Goal: Task Accomplishment & Management: Manage account settings

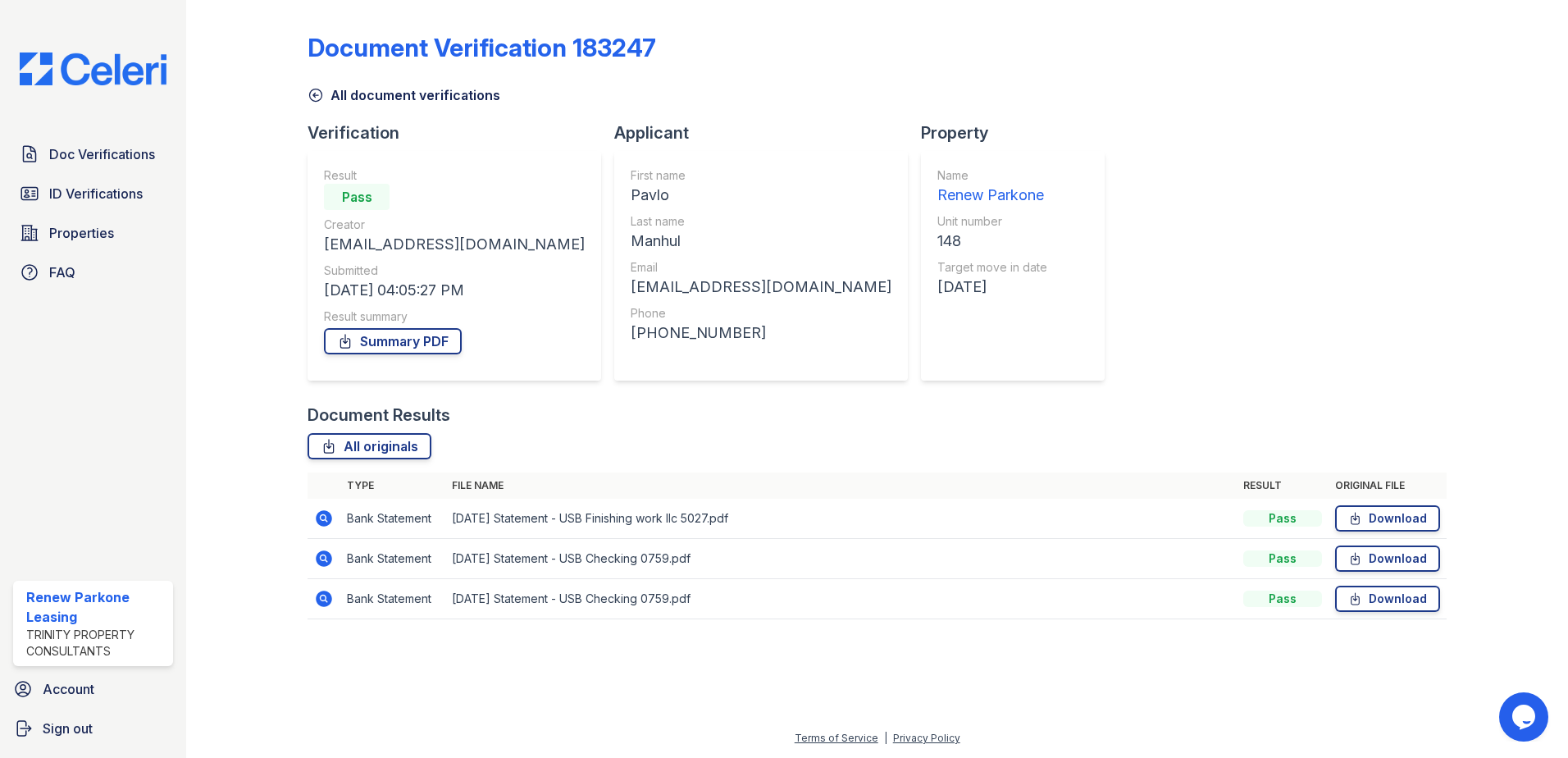
click at [155, 172] on div "Doc Verifications ID Verifications Properties FAQ" at bounding box center [92, 213] width 173 height 151
click at [139, 196] on span "ID Verifications" at bounding box center [96, 194] width 93 height 20
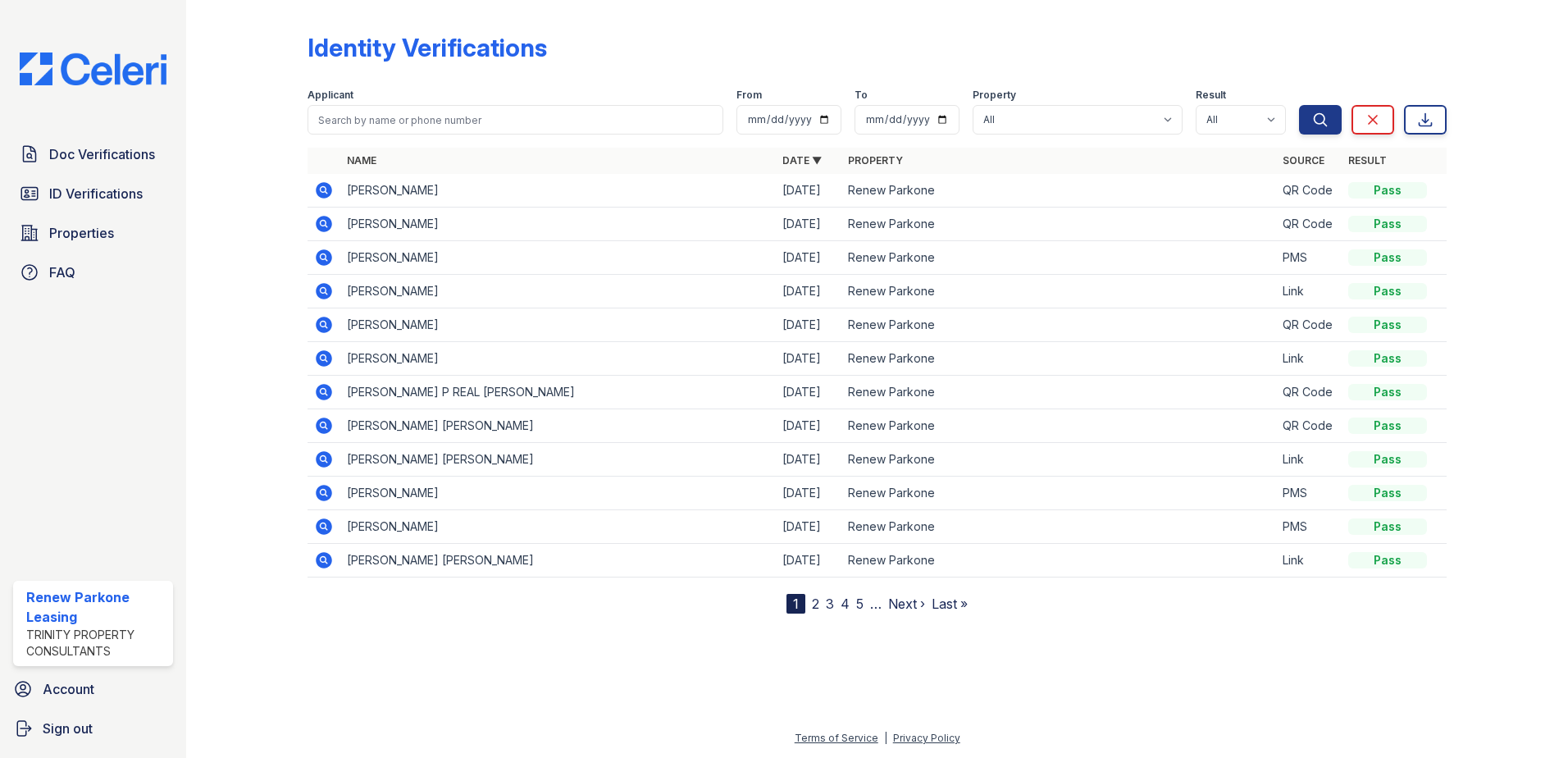
click at [330, 261] on icon at bounding box center [324, 257] width 16 height 16
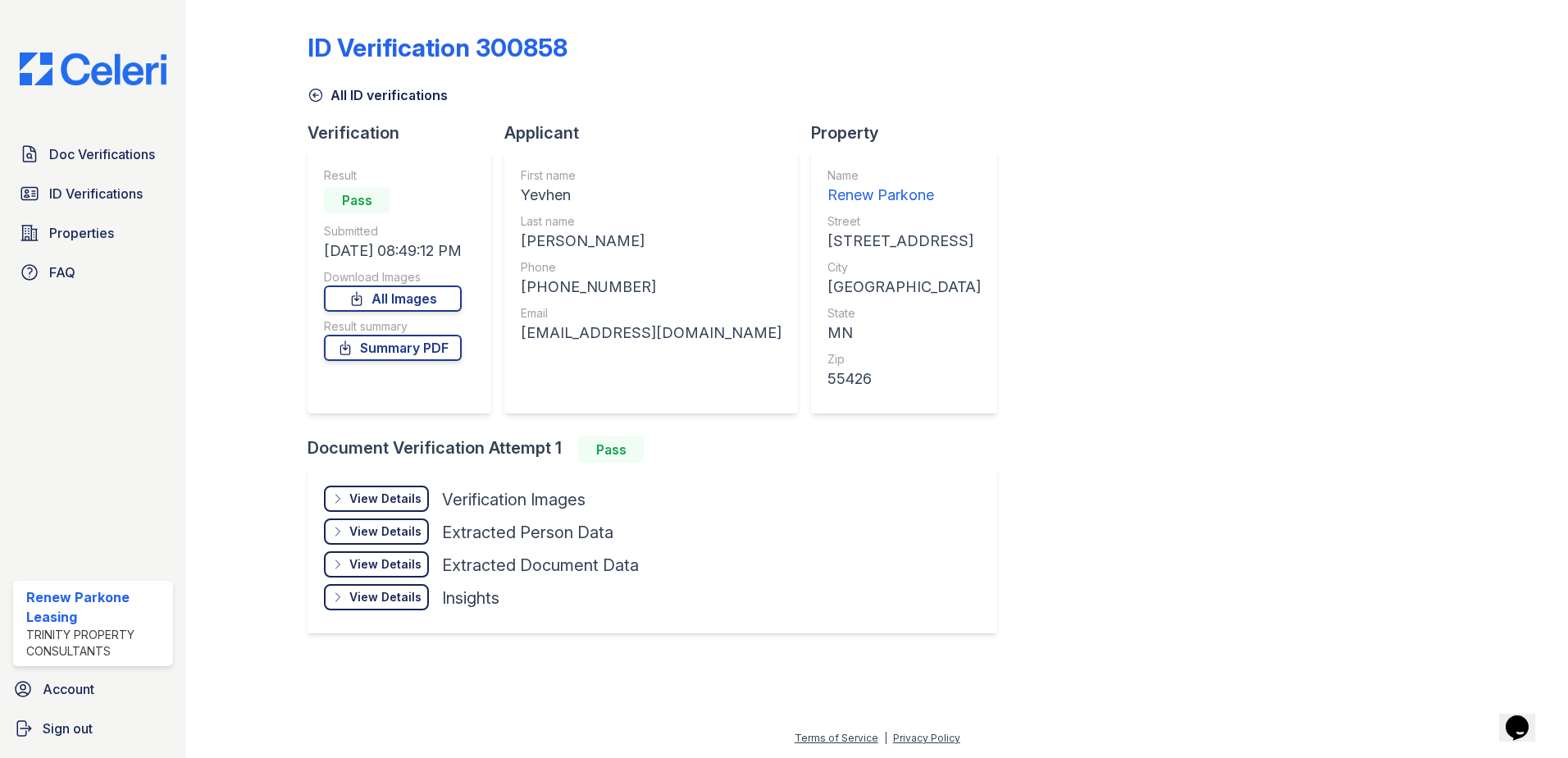
click at [363, 481] on div "View Details Details Hide Details Details Verification Images Face Open Documen…" at bounding box center [652, 551] width 690 height 164
click at [381, 505] on div "View Details" at bounding box center [385, 499] width 73 height 16
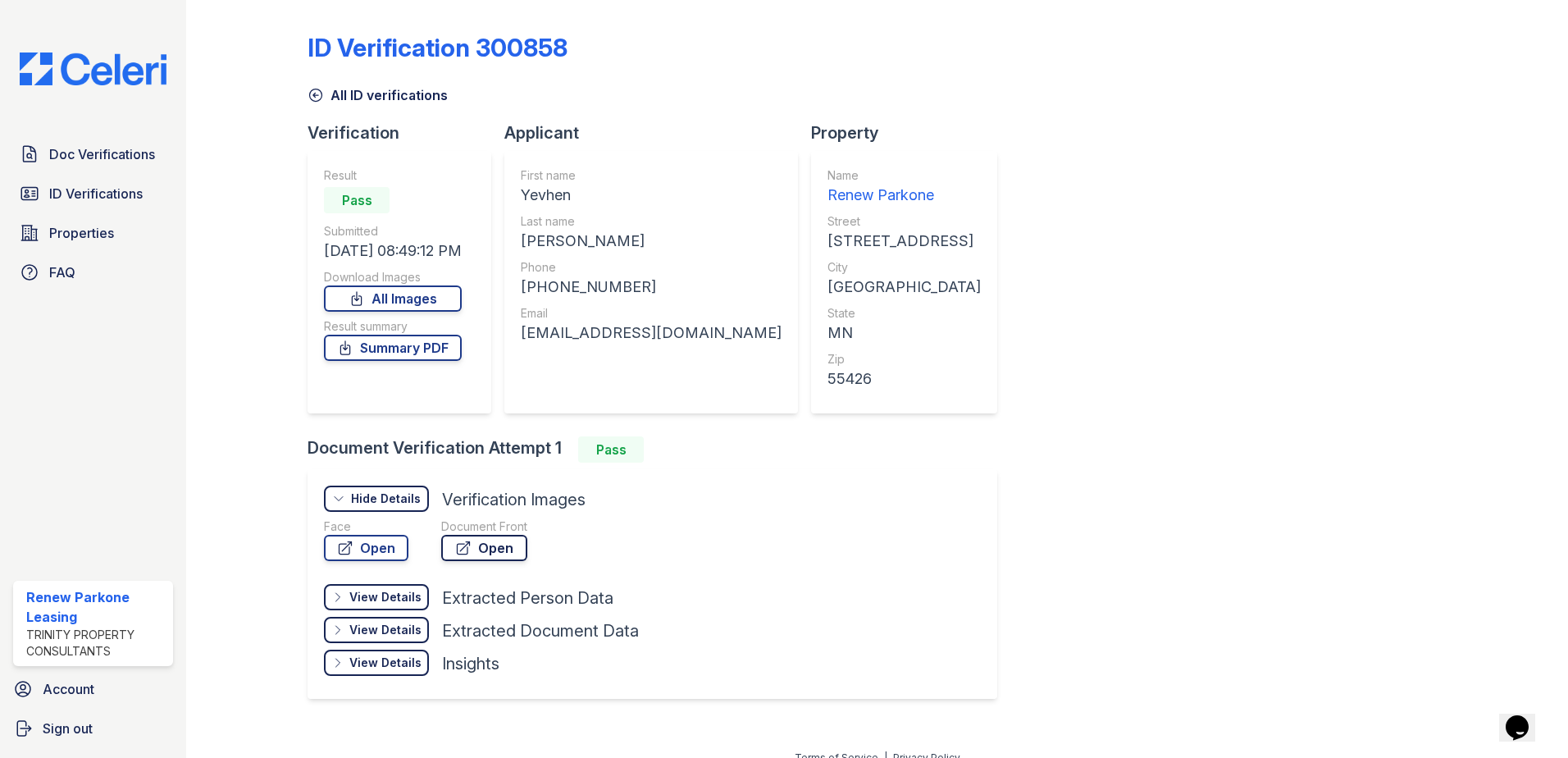
click at [455, 547] on icon at bounding box center [463, 547] width 16 height 16
click at [62, 224] on span "Properties" at bounding box center [81, 233] width 64 height 20
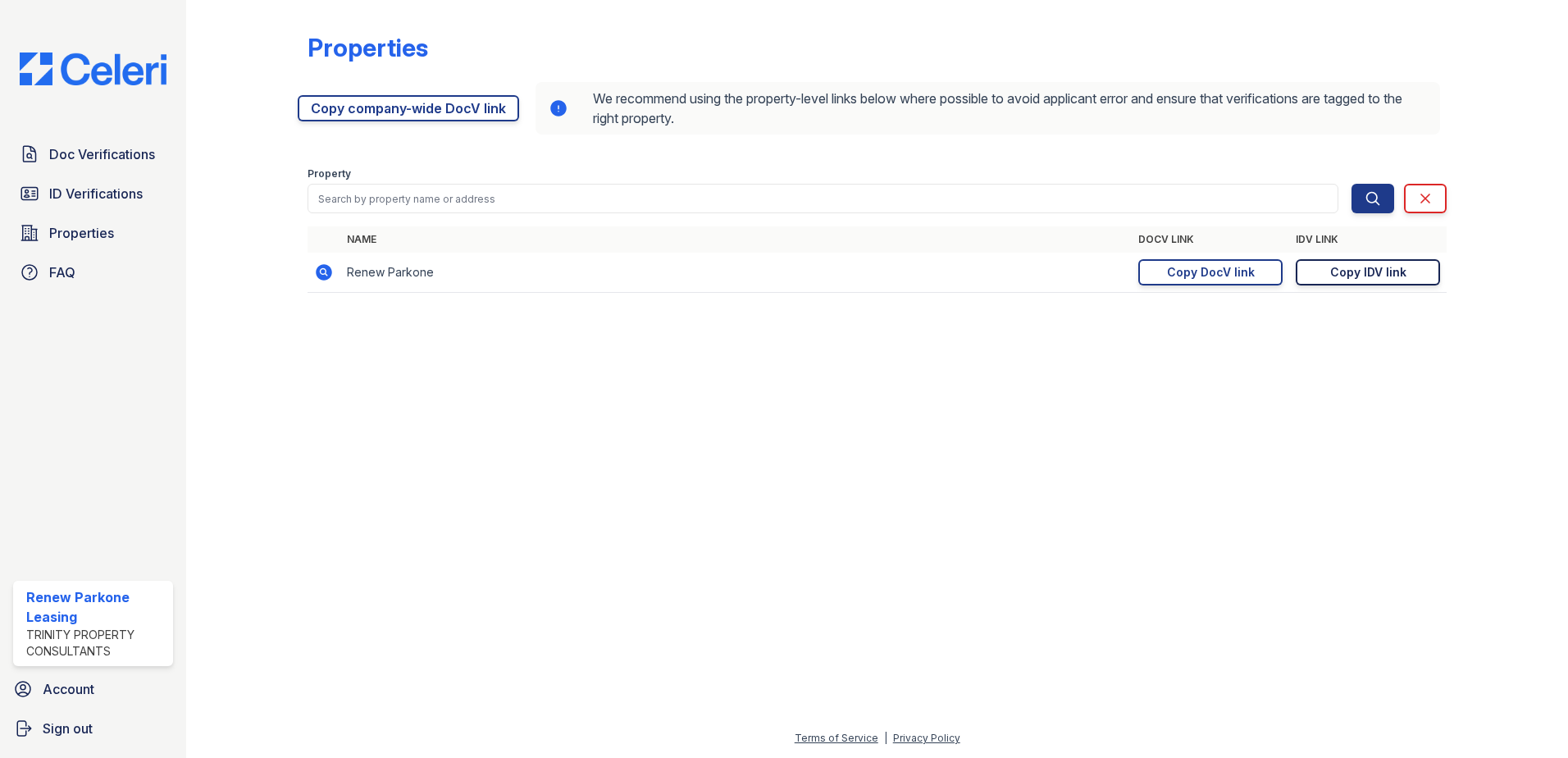
click at [1335, 272] on div "Copy IDV link" at bounding box center [1367, 272] width 76 height 16
click at [114, 186] on span "ID Verifications" at bounding box center [96, 194] width 93 height 20
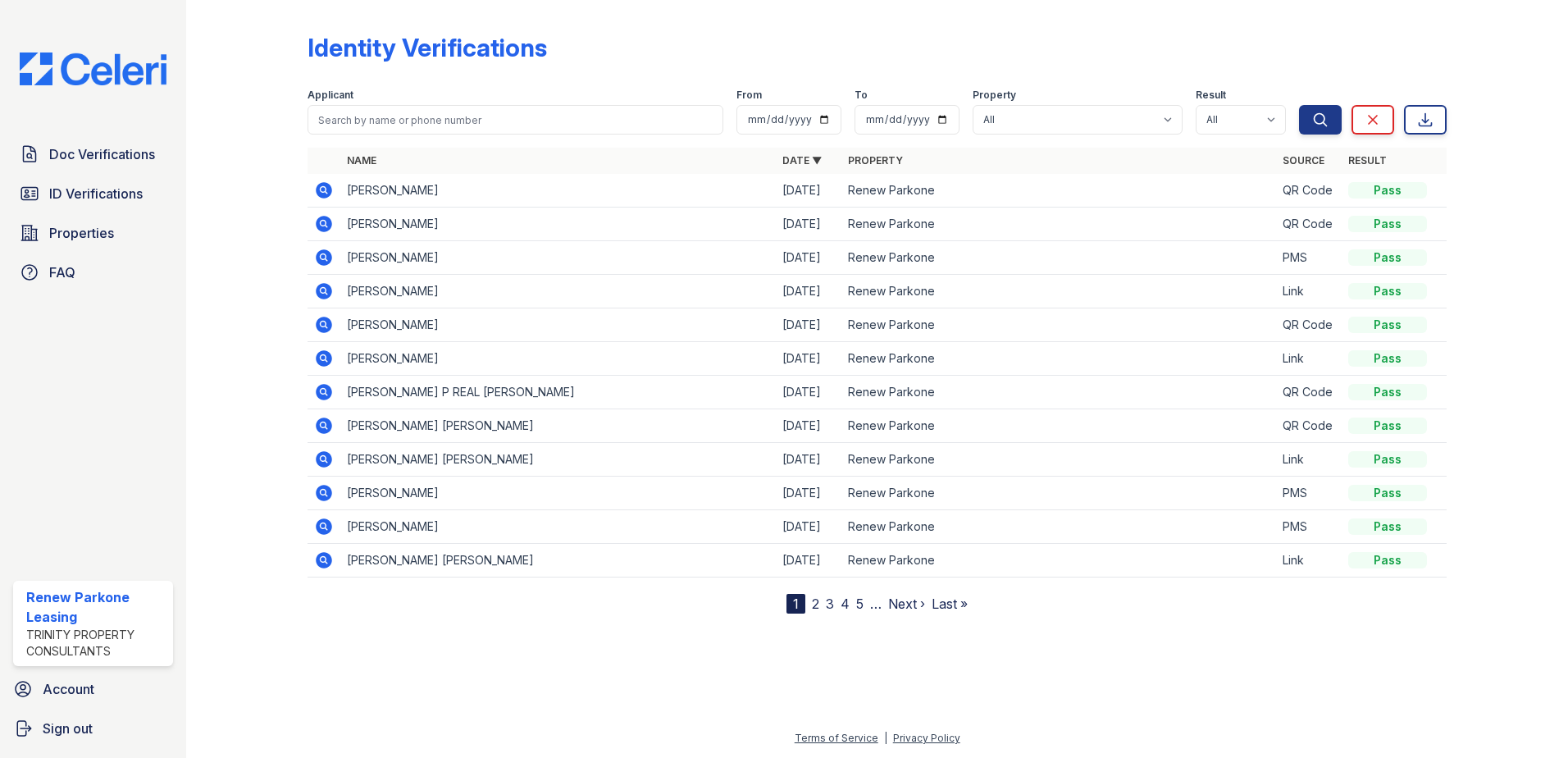
click at [1048, 625] on div "Identity Verifications Filter Applicant From To Property All Renew Parkone Resu…" at bounding box center [877, 320] width 1329 height 640
click at [307, 196] on td at bounding box center [323, 191] width 33 height 34
click at [203, 248] on div "Identity Verifications Filter Applicant From To Property All Renew Parkone Resu…" at bounding box center [877, 379] width 1382 height 758
